Goal: Find specific page/section: Find specific page/section

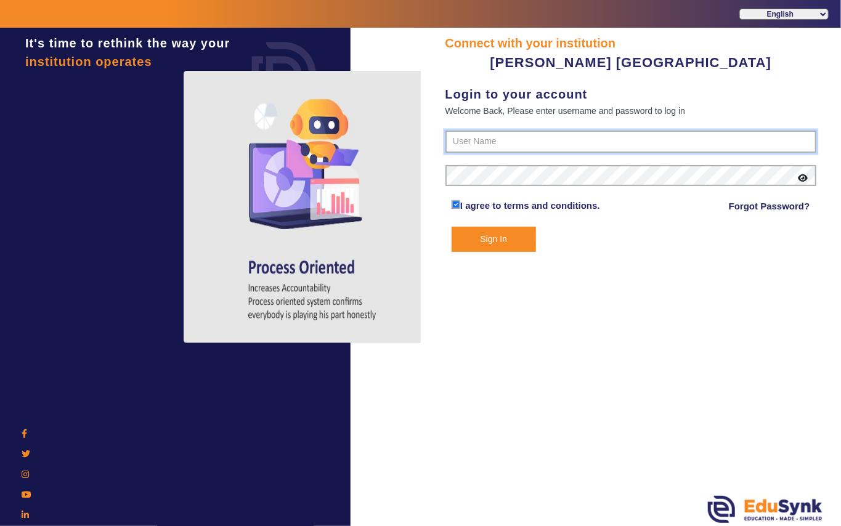
type input "7685859009"
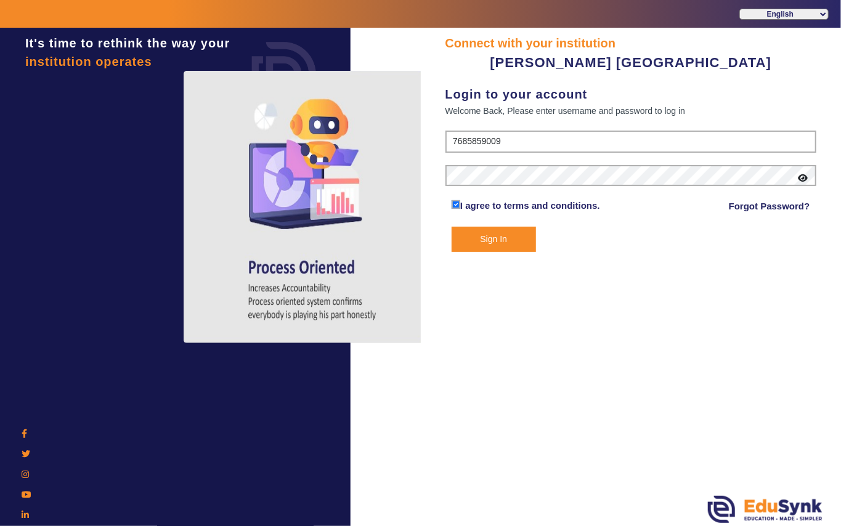
click at [492, 234] on button "Sign In" at bounding box center [494, 239] width 84 height 25
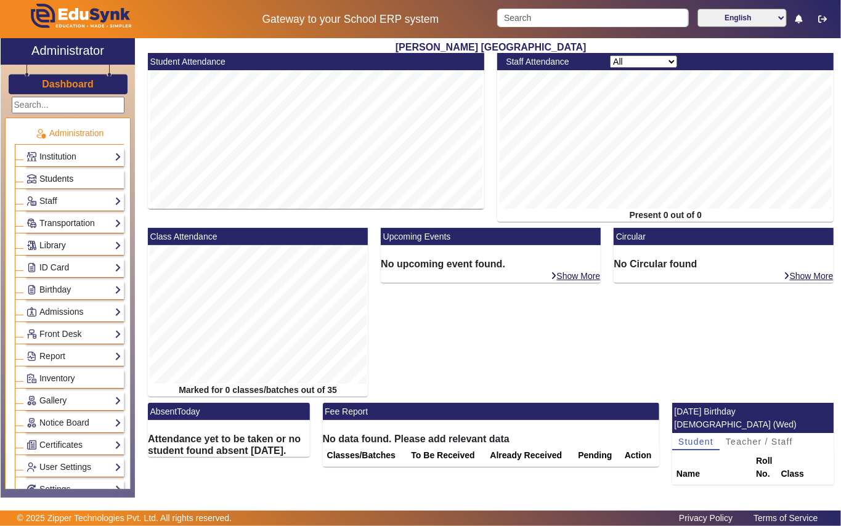
click at [51, 178] on span "Students" at bounding box center [56, 179] width 34 height 10
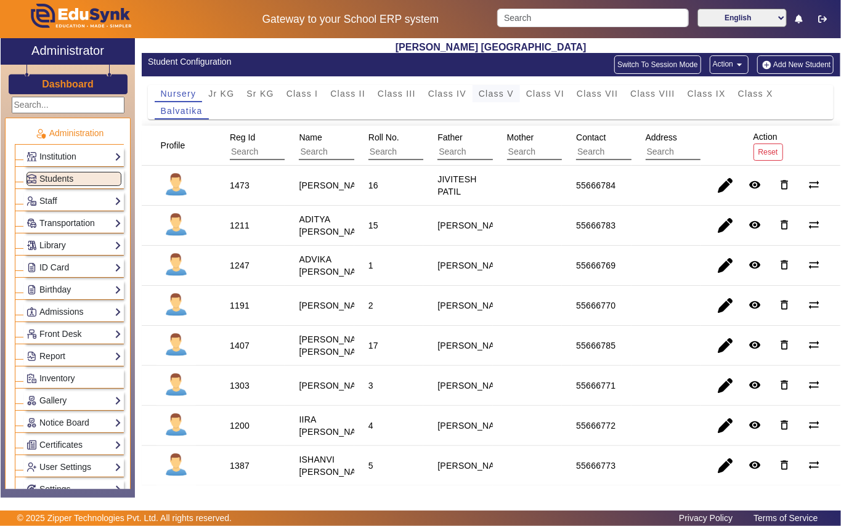
click at [499, 94] on span "Class V" at bounding box center [496, 93] width 35 height 9
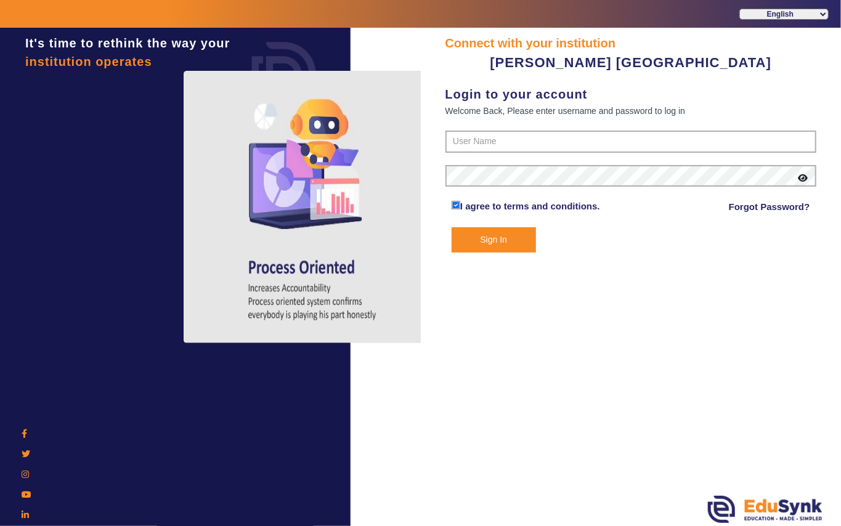
type input "7685859009"
click at [496, 235] on button "Sign In" at bounding box center [494, 239] width 84 height 25
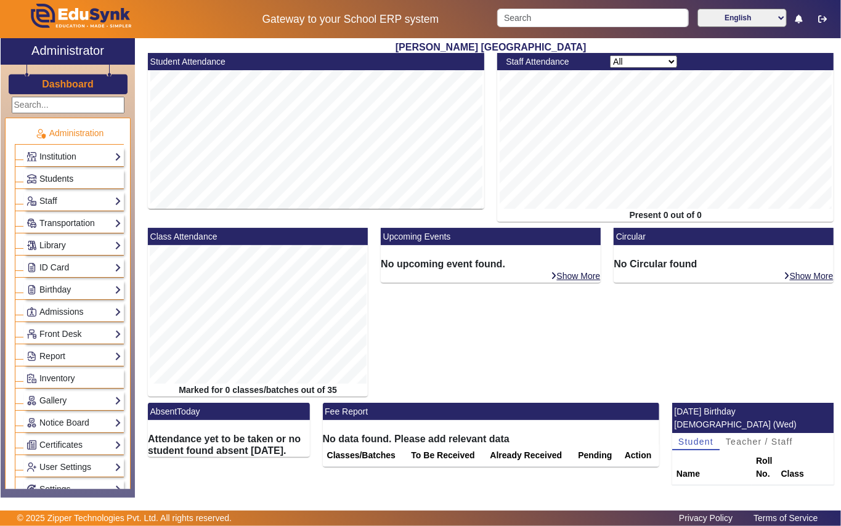
click at [53, 181] on span "Students" at bounding box center [56, 179] width 34 height 10
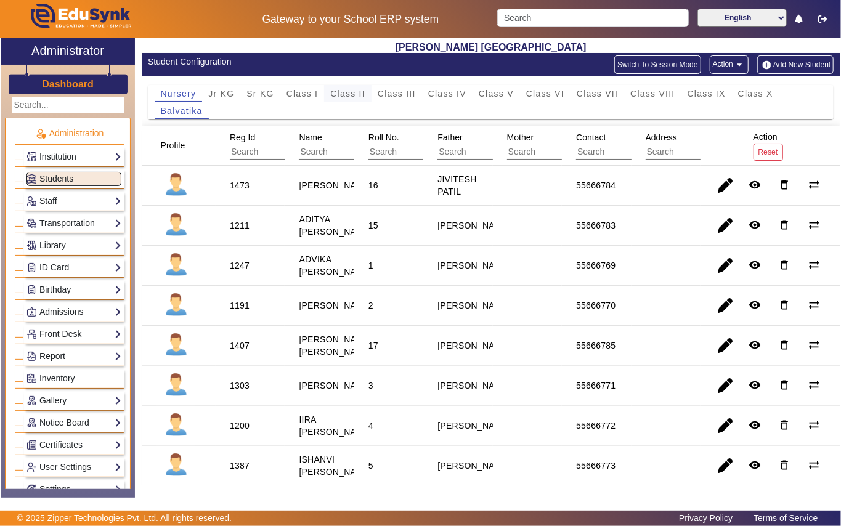
click at [344, 94] on span "Class II" at bounding box center [347, 93] width 35 height 9
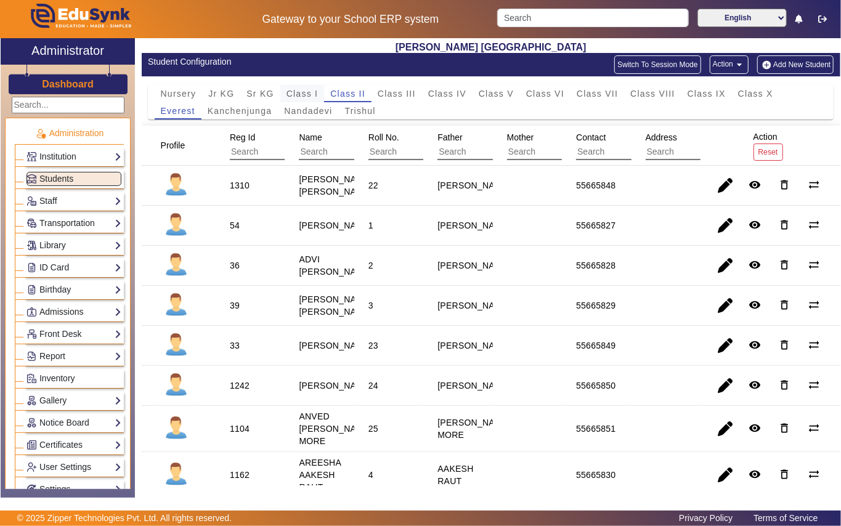
click at [302, 97] on span "Class I" at bounding box center [303, 93] width 32 height 9
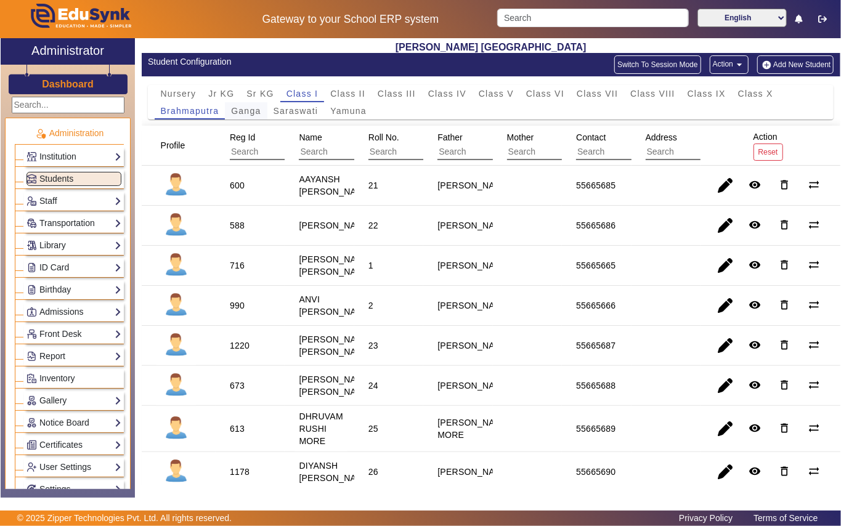
click at [243, 114] on span "Ganga" at bounding box center [246, 111] width 30 height 9
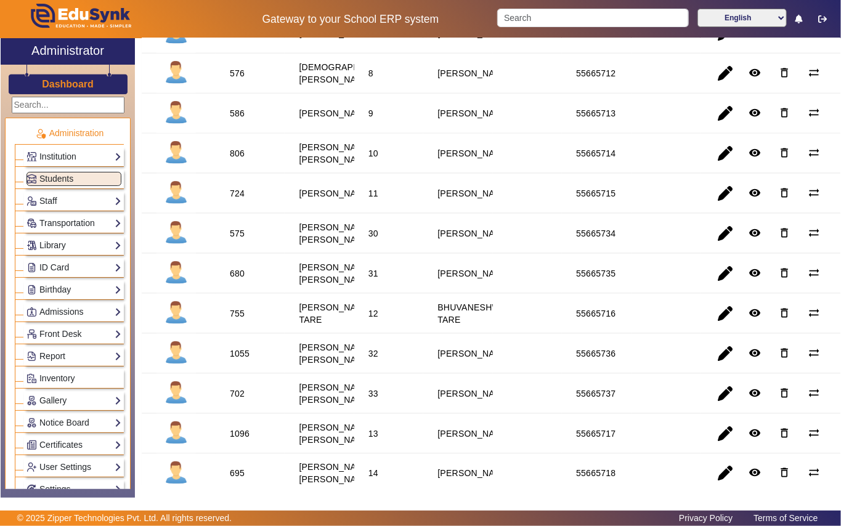
scroll to position [811, 0]
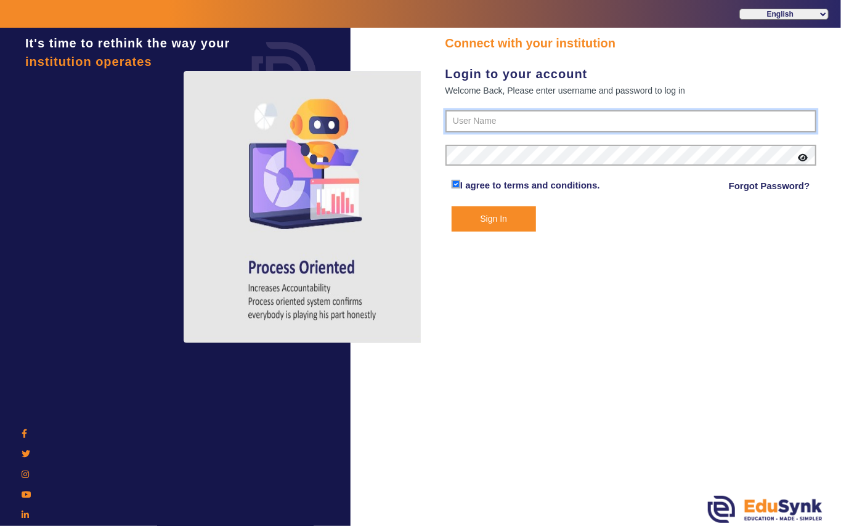
type input "7685859009"
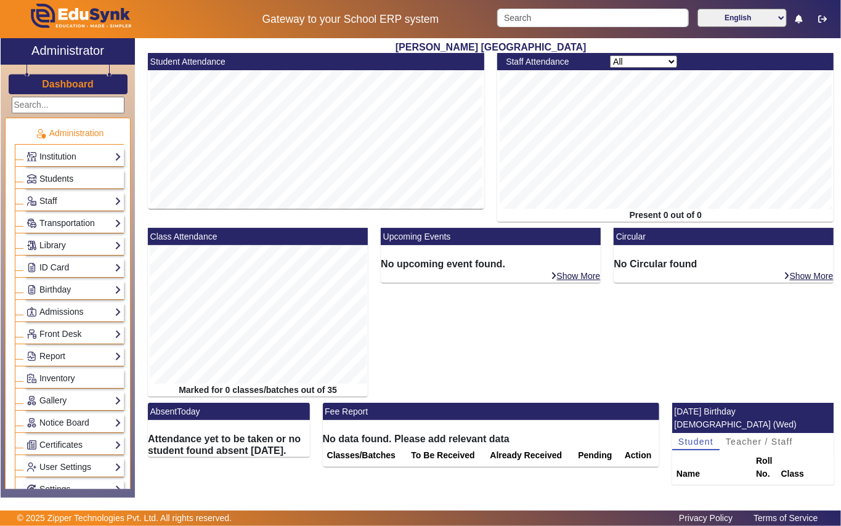
click at [60, 178] on span "Students" at bounding box center [56, 179] width 34 height 10
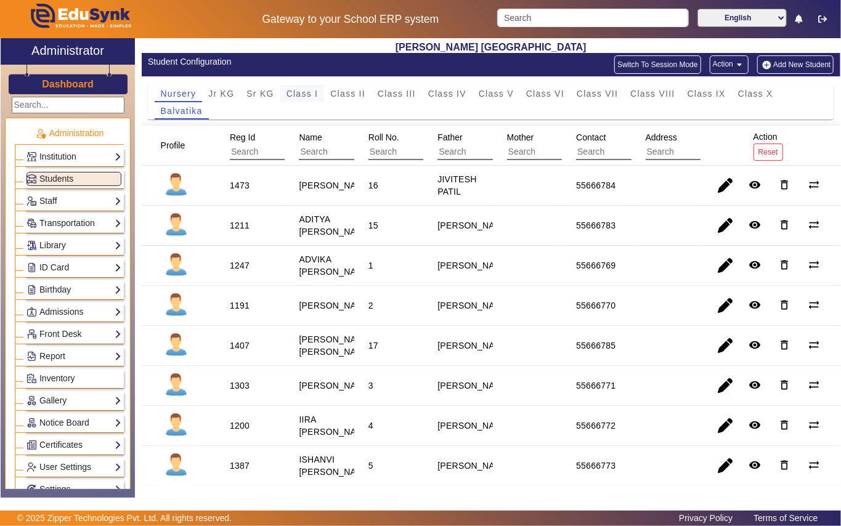
click at [308, 97] on span "Class I" at bounding box center [303, 93] width 32 height 9
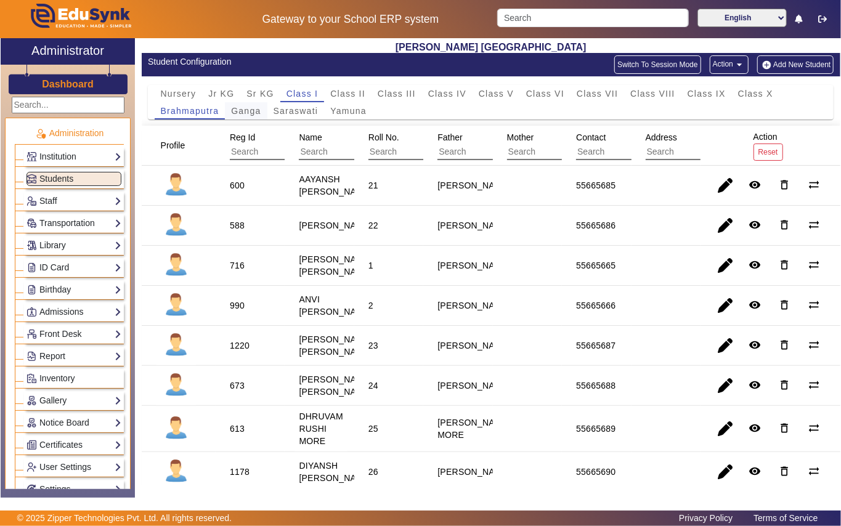
click at [243, 109] on span "Ganga" at bounding box center [246, 111] width 30 height 9
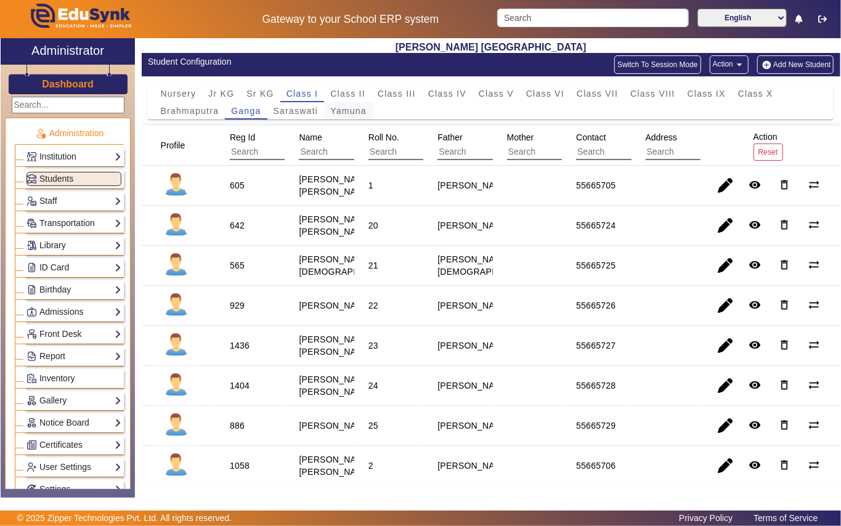
click at [346, 111] on span "Yamuna" at bounding box center [348, 111] width 36 height 9
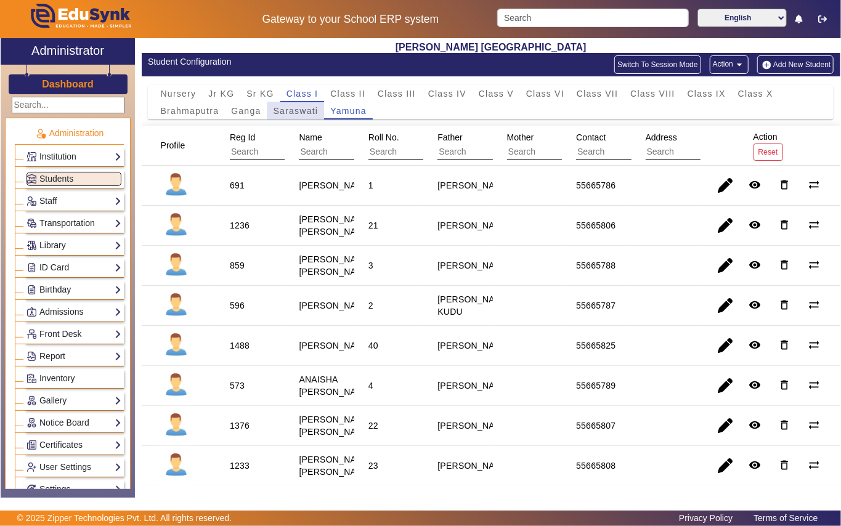
click at [304, 112] on span "Saraswati" at bounding box center [296, 111] width 45 height 9
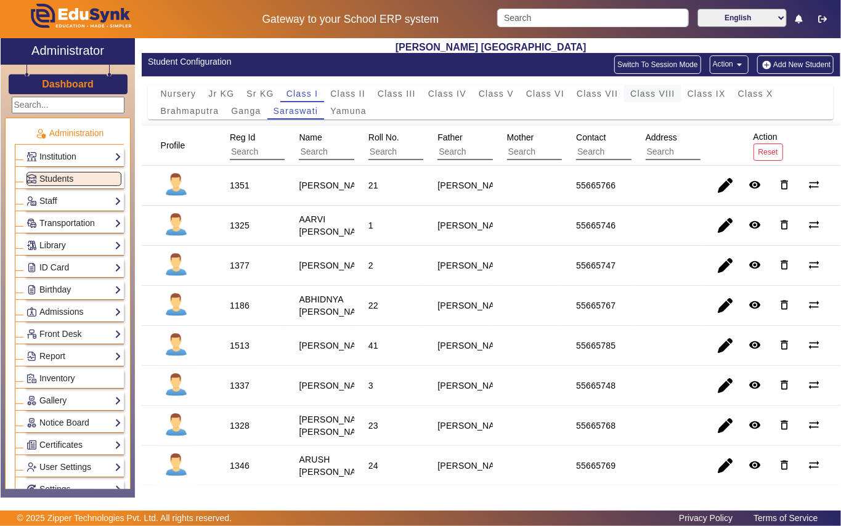
click at [643, 96] on span "Class VIII" at bounding box center [653, 93] width 44 height 9
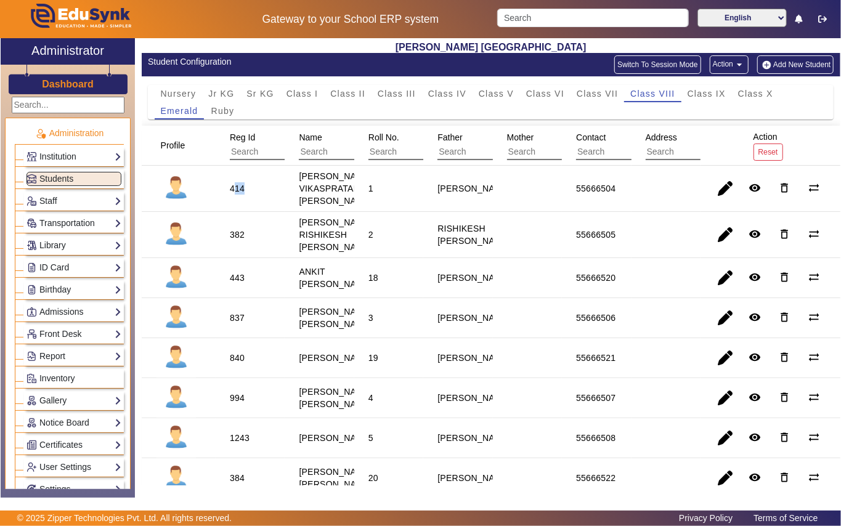
drag, startPoint x: 235, startPoint y: 190, endPoint x: 267, endPoint y: 190, distance: 32.0
click at [267, 190] on mat-cell "414" at bounding box center [250, 189] width 69 height 46
click at [722, 95] on span "Class IX" at bounding box center [707, 93] width 38 height 9
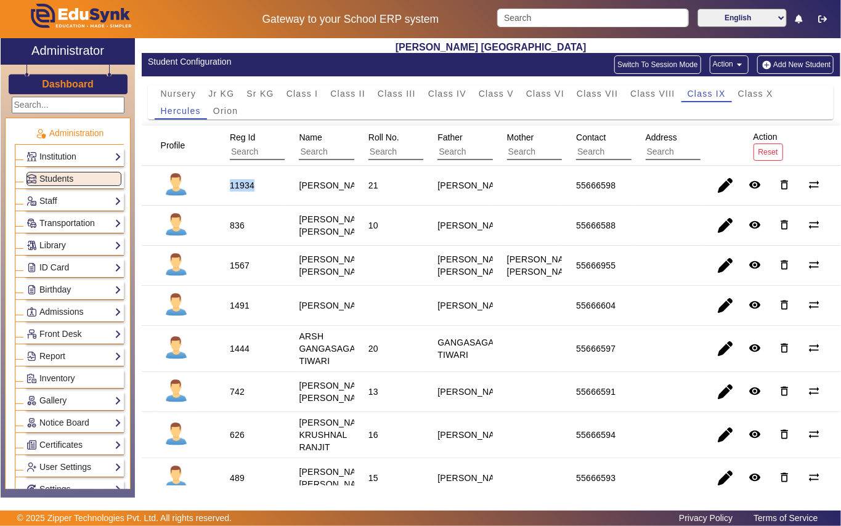
drag, startPoint x: 228, startPoint y: 189, endPoint x: 265, endPoint y: 189, distance: 37.0
click at [265, 189] on mat-cell "11934" at bounding box center [250, 186] width 69 height 40
click at [242, 245] on mat-cell "836" at bounding box center [250, 226] width 69 height 40
drag, startPoint x: 231, startPoint y: 231, endPoint x: 252, endPoint y: 225, distance: 22.3
click at [252, 225] on mat-cell "836" at bounding box center [250, 226] width 69 height 40
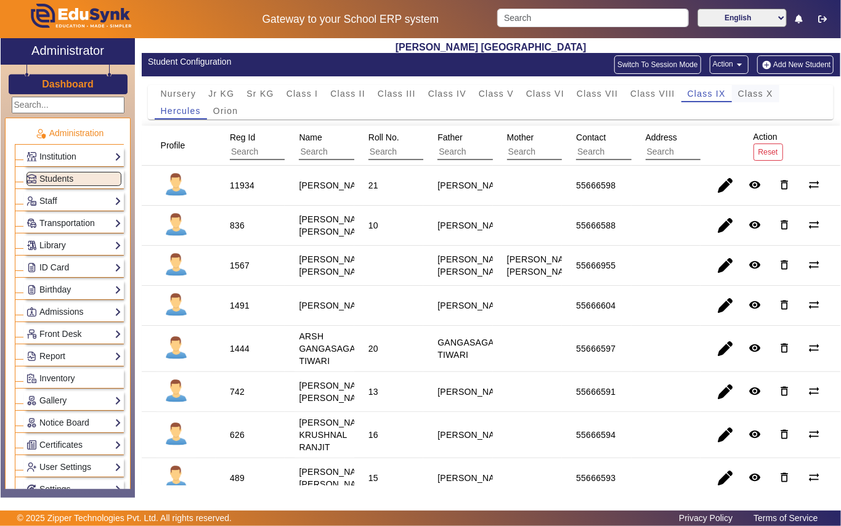
click at [757, 98] on span "Class X" at bounding box center [755, 93] width 35 height 9
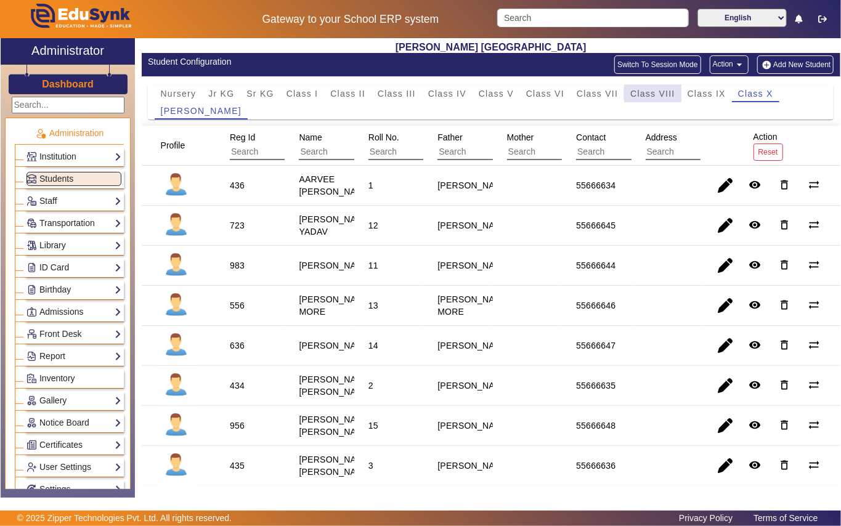
click at [677, 94] on div "Class VIII" at bounding box center [652, 93] width 57 height 17
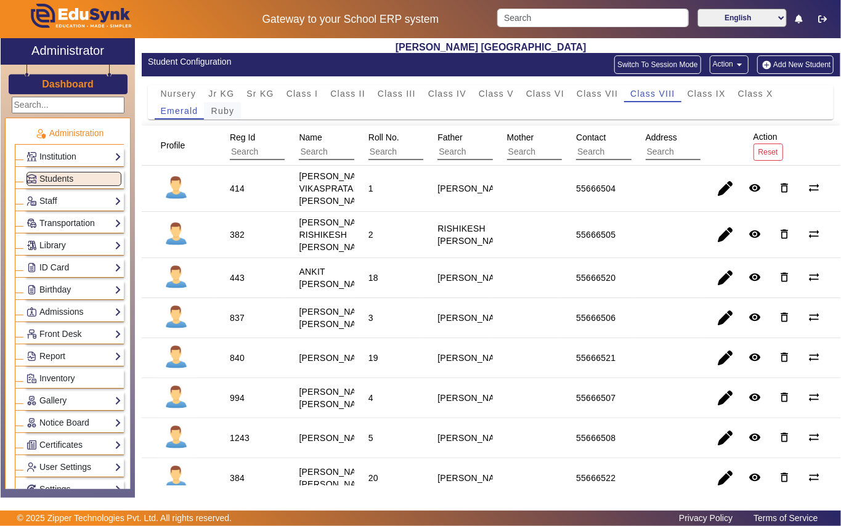
click at [228, 115] on span "Ruby" at bounding box center [222, 111] width 23 height 9
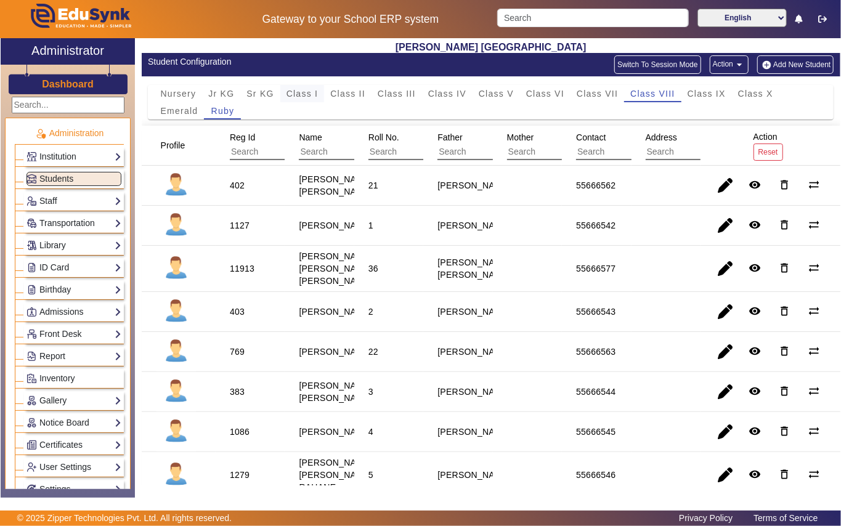
click at [301, 91] on span "Class I" at bounding box center [303, 93] width 32 height 9
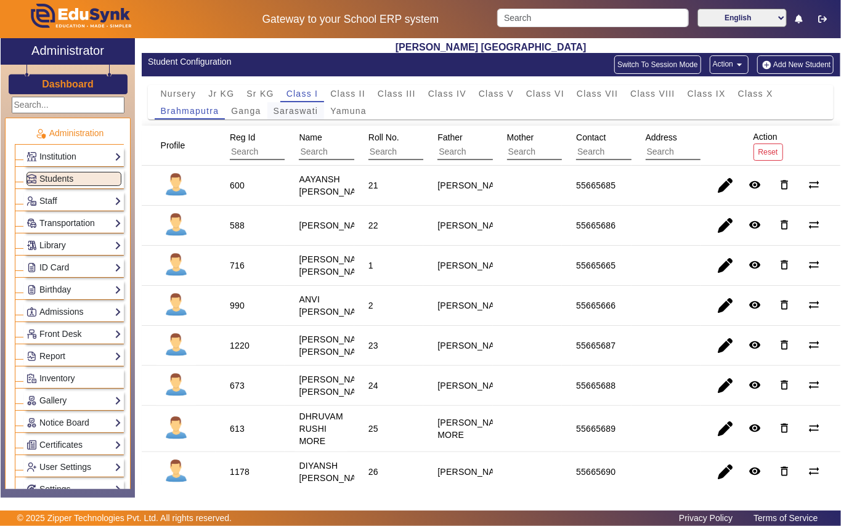
click at [296, 112] on span "Saraswati" at bounding box center [296, 111] width 45 height 9
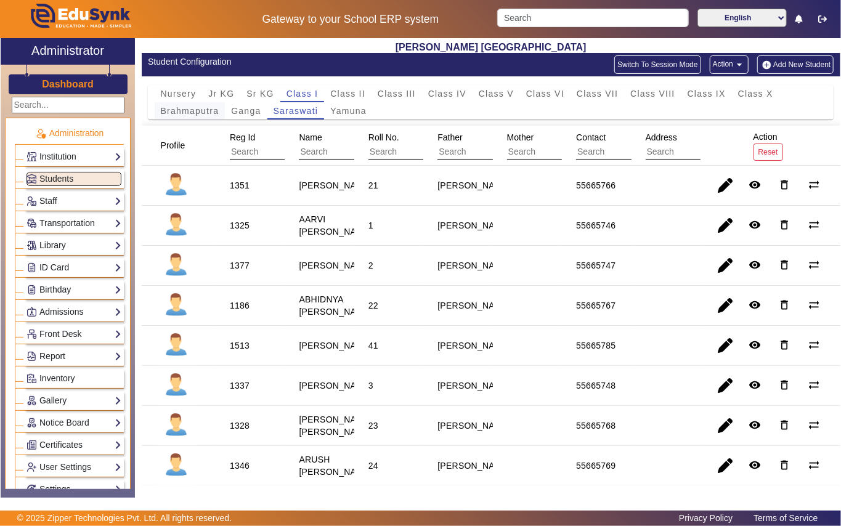
click at [194, 113] on span "Brahmaputra" at bounding box center [190, 111] width 59 height 9
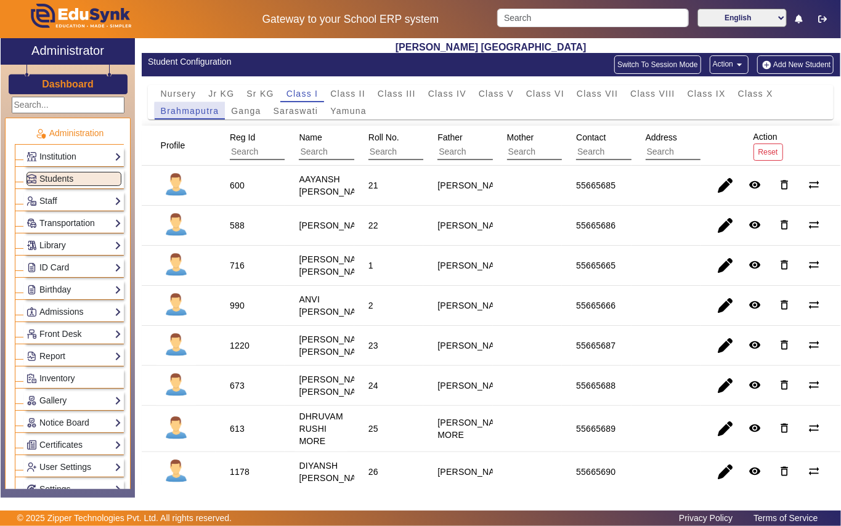
click at [214, 116] on span "Brahmaputra" at bounding box center [190, 110] width 59 height 17
click at [353, 90] on span "Class II" at bounding box center [347, 93] width 35 height 9
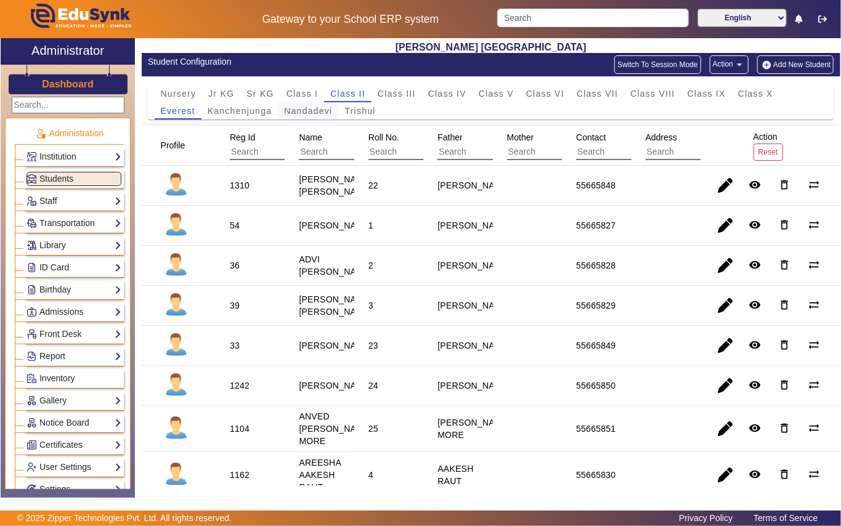
click at [308, 112] on span "Nandadevi" at bounding box center [308, 111] width 48 height 9
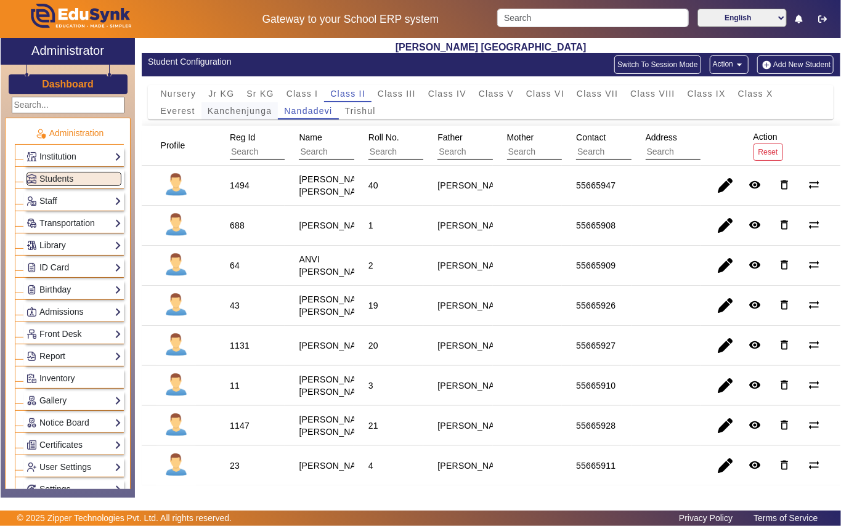
click at [242, 107] on span "Kanchenjunga" at bounding box center [240, 111] width 65 height 9
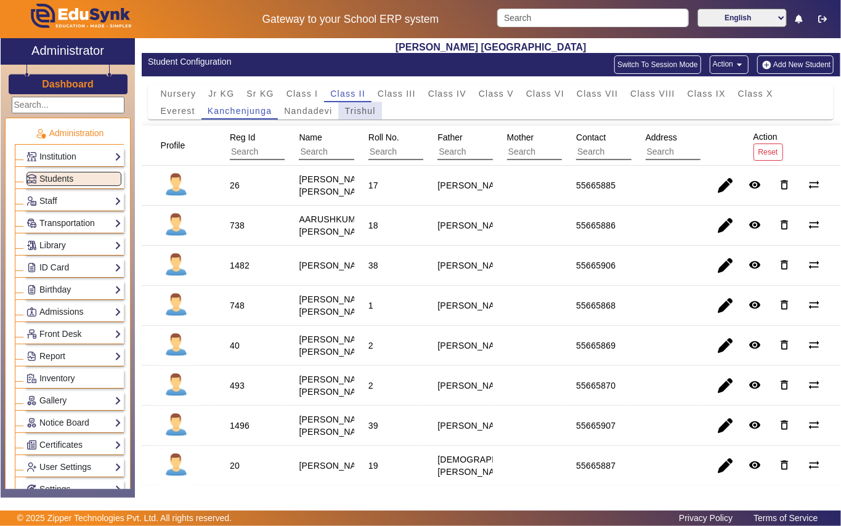
click at [356, 111] on span "Trishul" at bounding box center [360, 111] width 31 height 9
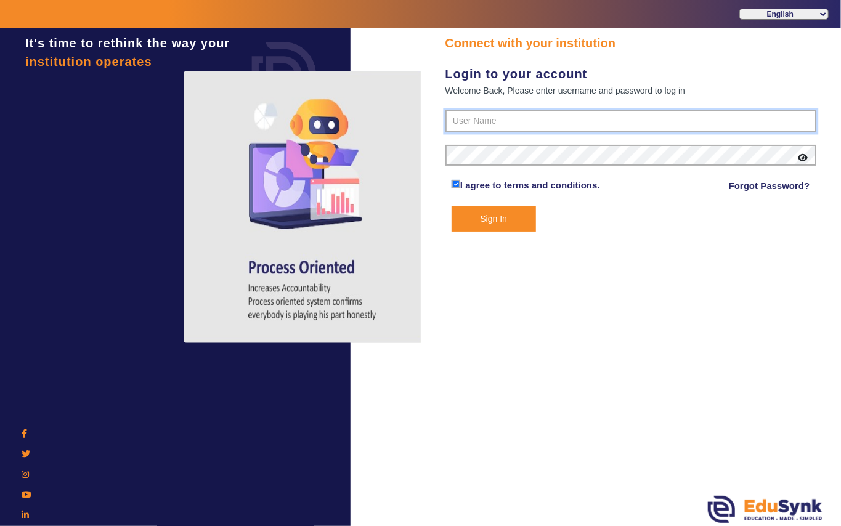
type input "7685859009"
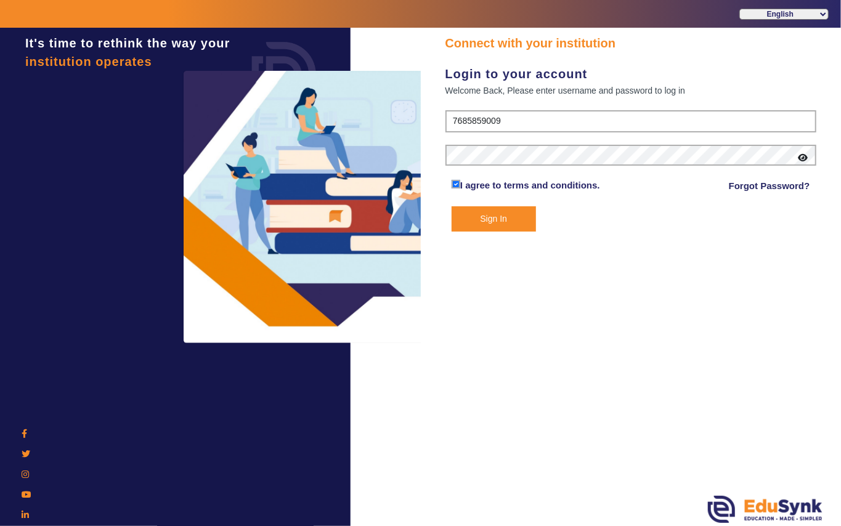
click at [494, 220] on button "Sign In" at bounding box center [494, 218] width 84 height 25
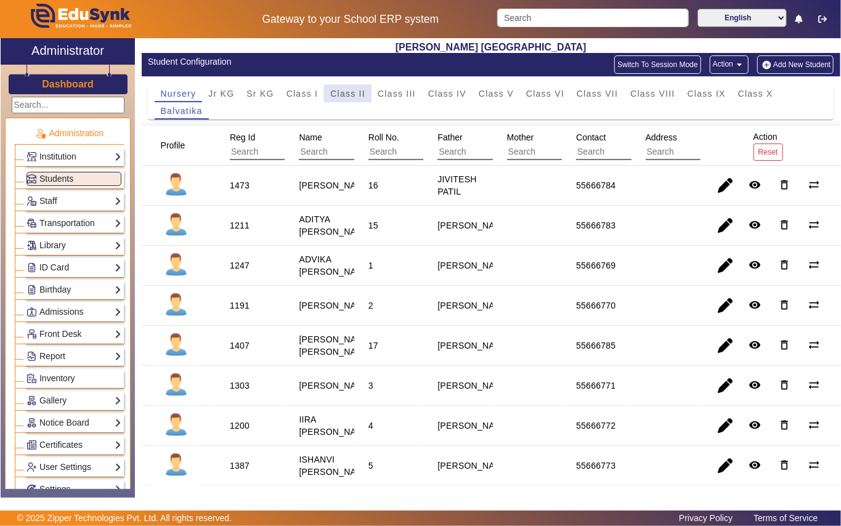
click at [353, 95] on span "Class II" at bounding box center [347, 93] width 35 height 9
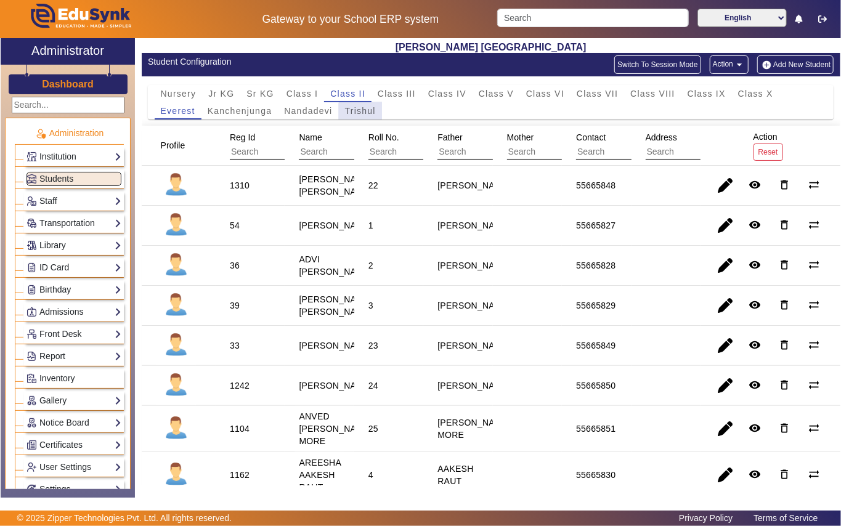
click at [362, 116] on span "Trishul" at bounding box center [360, 110] width 31 height 17
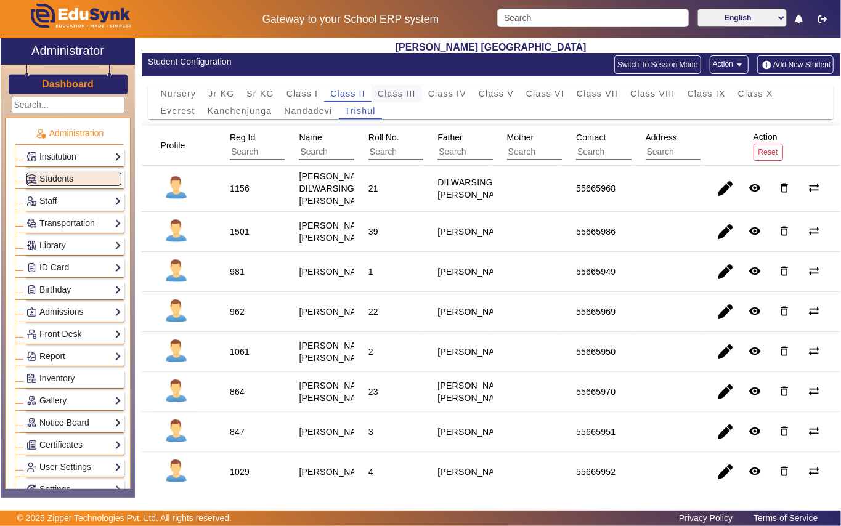
click at [412, 96] on span "Class III" at bounding box center [397, 93] width 38 height 9
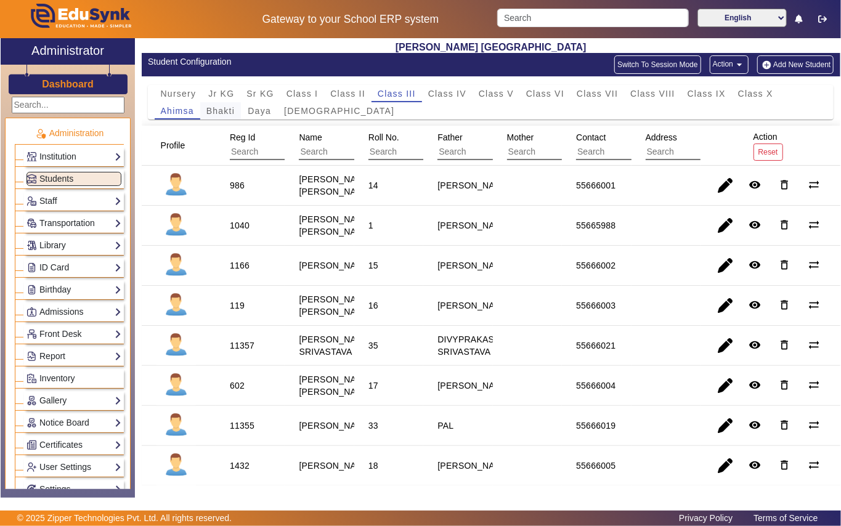
click at [221, 110] on span "Bhakti" at bounding box center [220, 111] width 28 height 9
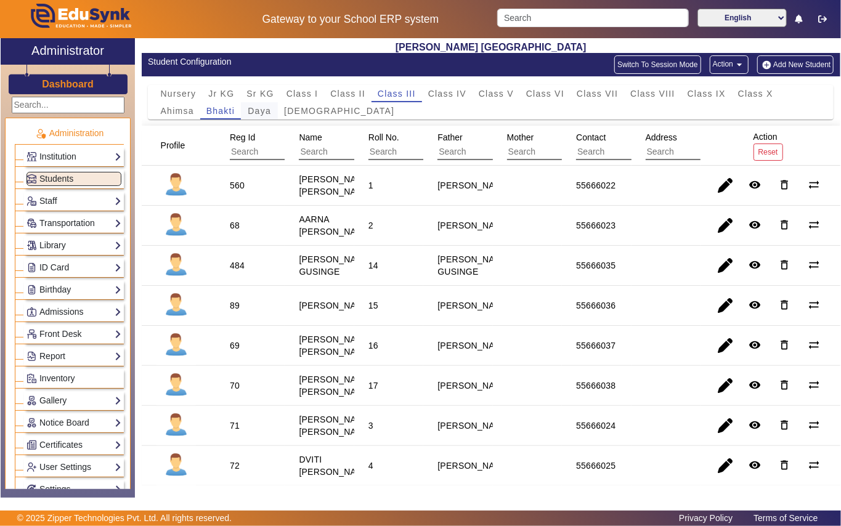
click at [263, 112] on span "Daya" at bounding box center [259, 111] width 23 height 9
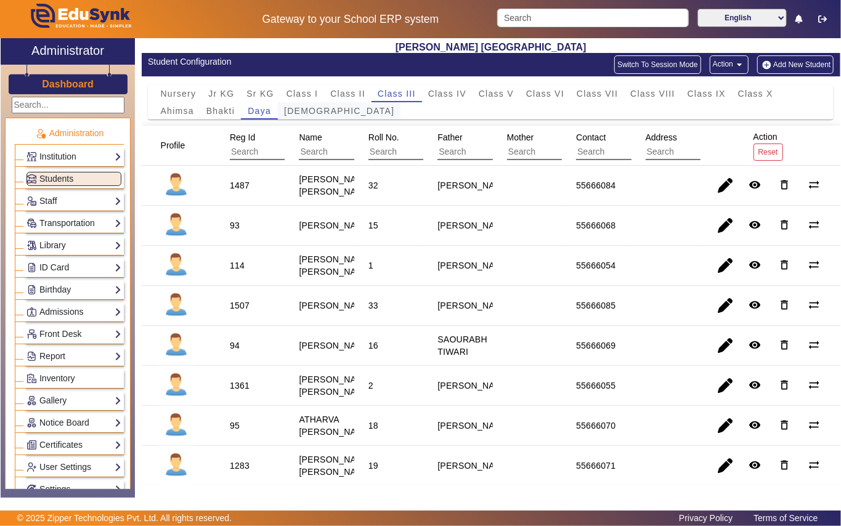
click at [303, 112] on span "[DEMOGRAPHIC_DATA]" at bounding box center [339, 111] width 110 height 9
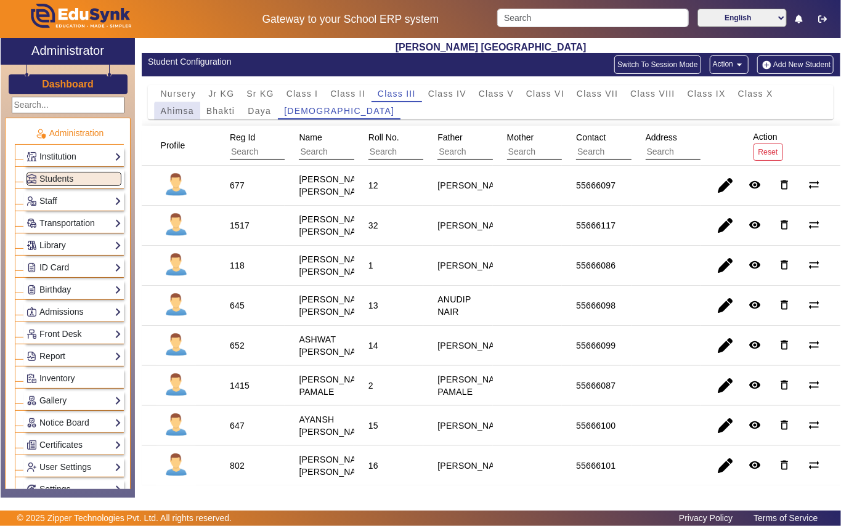
click at [183, 116] on span "Ahimsa" at bounding box center [177, 110] width 33 height 17
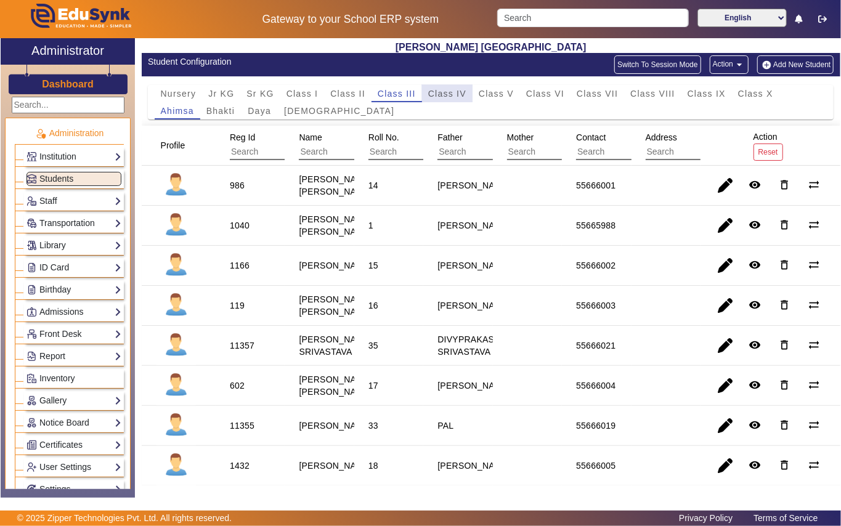
click at [442, 94] on span "Class IV" at bounding box center [447, 93] width 38 height 9
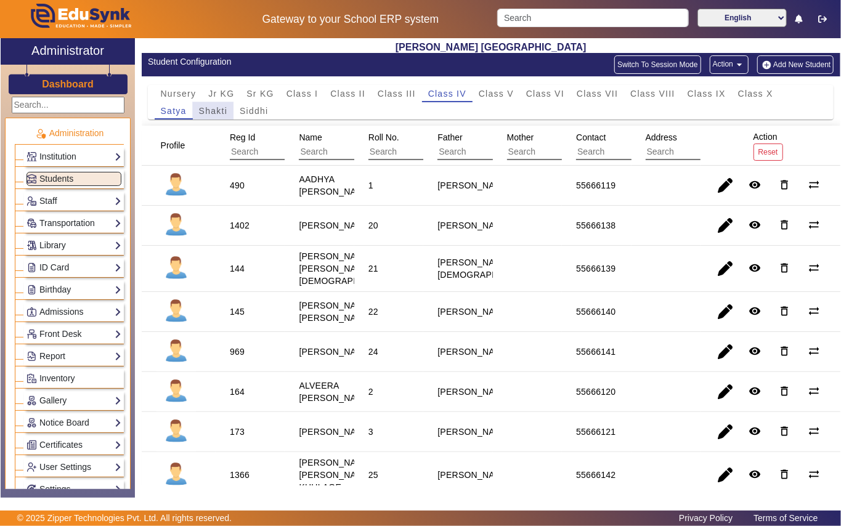
click at [217, 107] on span "Shakti" at bounding box center [213, 111] width 28 height 9
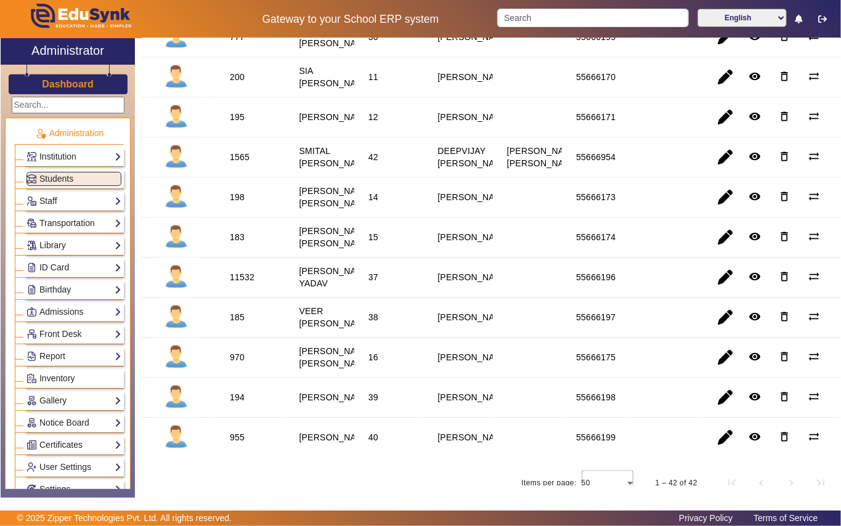
scroll to position [1479, 0]
